Goal: Find specific fact

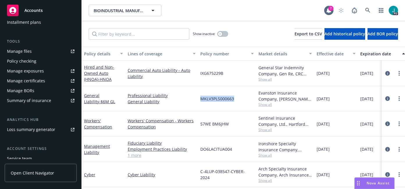
scroll to position [49, 0]
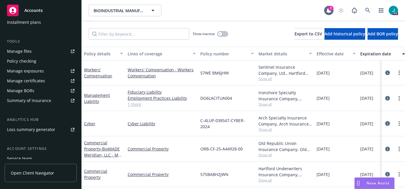
click at [385, 123] on icon "circleInformation" at bounding box center [387, 123] width 5 height 5
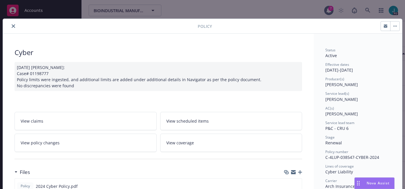
scroll to position [56, 0]
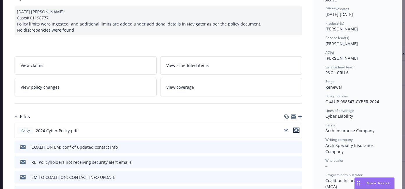
click at [293, 131] on icon "preview file" at bounding box center [295, 130] width 5 height 4
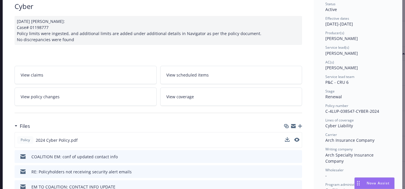
scroll to position [53, 0]
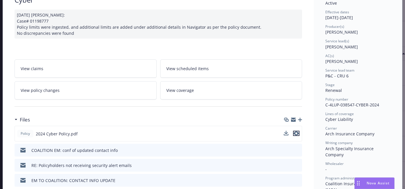
click at [294, 133] on icon "preview file" at bounding box center [295, 134] width 5 height 4
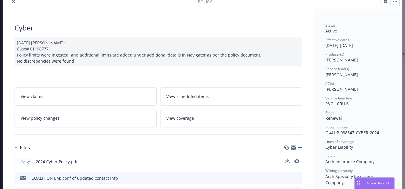
scroll to position [0, 0]
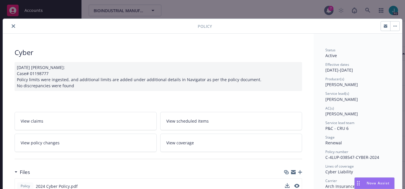
click at [12, 26] on icon "close" at bounding box center [13, 25] width 3 height 3
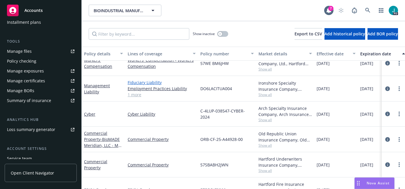
scroll to position [62, 0]
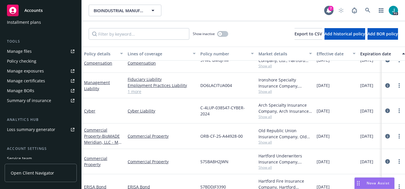
click at [229, 111] on span "C-4LUP-038547-CYBER-2024" at bounding box center [226, 111] width 53 height 12
copy span "C-4LUP-038547-CYBER-2024"
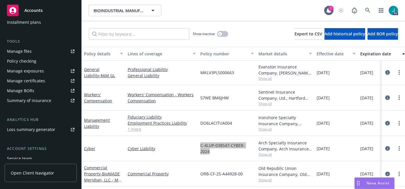
scroll to position [0, 0]
